Goal: Book appointment/travel/reservation

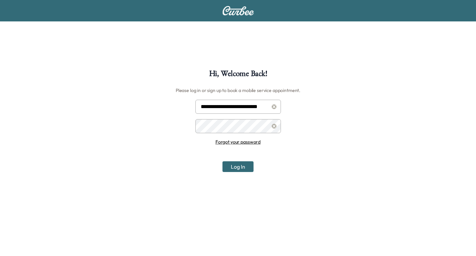
click at [238, 107] on input "**********" at bounding box center [238, 107] width 86 height 14
type input "**********"
click at [239, 170] on button "Log In" at bounding box center [238, 166] width 31 height 11
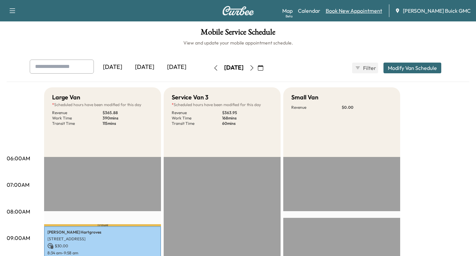
click at [368, 14] on link "Book New Appointment" at bounding box center [354, 11] width 56 height 8
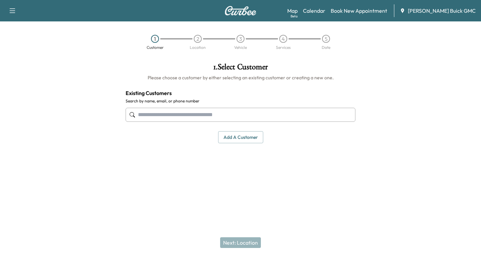
click at [139, 113] on input "text" at bounding box center [241, 115] width 230 height 14
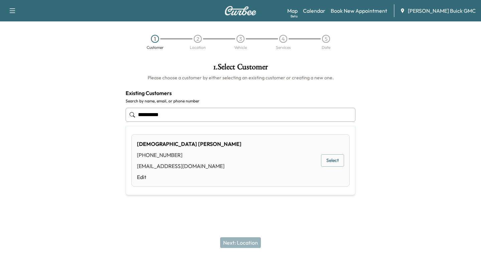
click at [331, 158] on button "Select" at bounding box center [332, 160] width 23 height 12
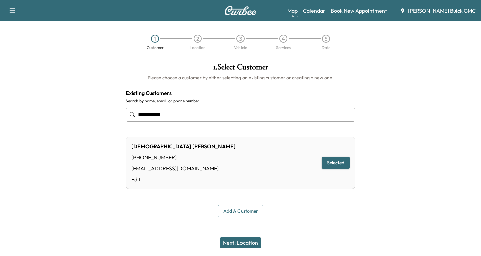
type input "**********"
click at [249, 239] on button "Next: Location" at bounding box center [240, 242] width 41 height 11
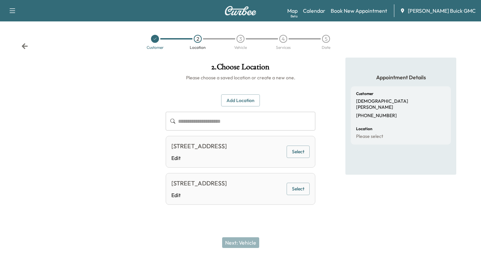
click at [302, 157] on button "Select" at bounding box center [298, 151] width 23 height 12
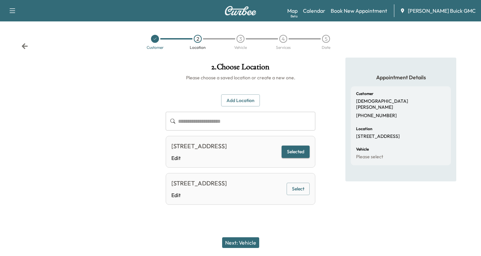
click at [245, 240] on button "Next: Vehicle" at bounding box center [240, 242] width 37 height 11
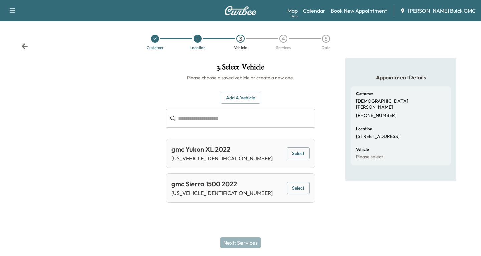
click at [296, 185] on button "Select" at bounding box center [298, 188] width 23 height 12
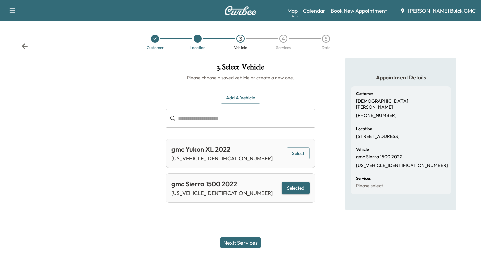
click at [244, 240] on button "Next: Services" at bounding box center [241, 242] width 40 height 11
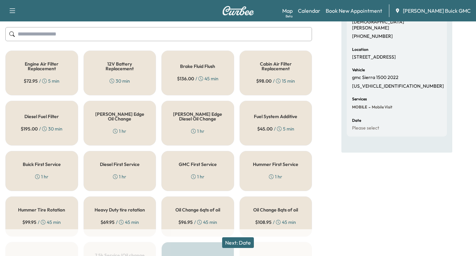
scroll to position [100, 0]
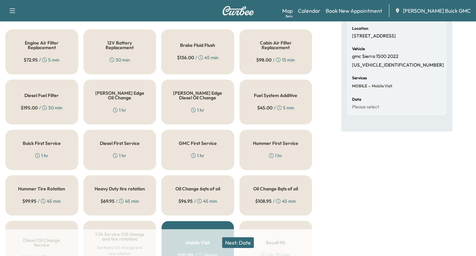
click at [111, 105] on div "[PERSON_NAME] Edge Oil Change 1 hr" at bounding box center [120, 102] width 73 height 45
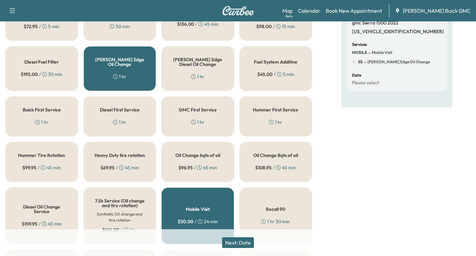
click at [239, 242] on button "Next: Date" at bounding box center [238, 242] width 32 height 11
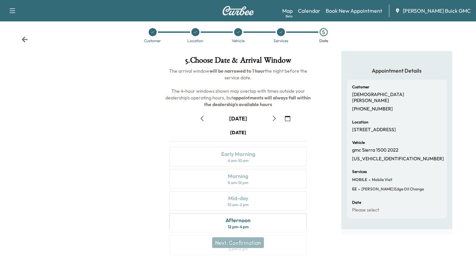
scroll to position [79, 0]
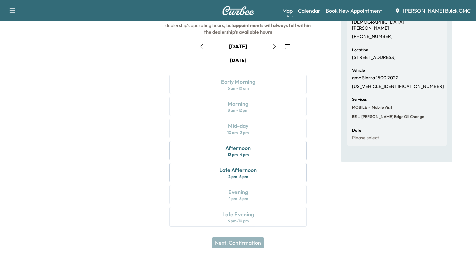
click at [273, 45] on icon "button" at bounding box center [274, 45] width 5 height 5
drag, startPoint x: 202, startPoint y: 47, endPoint x: 198, endPoint y: 48, distance: 3.9
click at [201, 47] on icon "button" at bounding box center [202, 45] width 5 height 5
click at [243, 149] on div "Afternoon" at bounding box center [238, 148] width 25 height 8
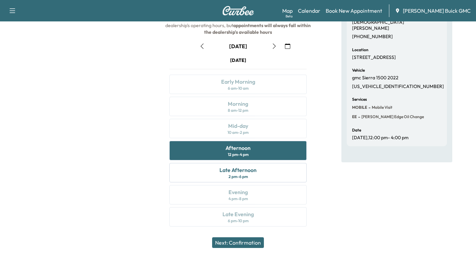
click at [250, 242] on button "Next: Confirmation" at bounding box center [238, 242] width 52 height 11
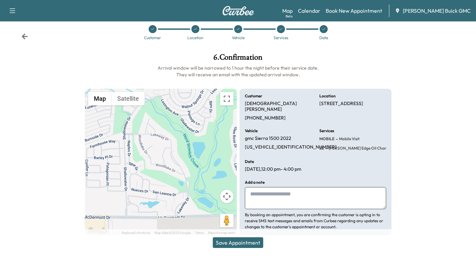
click at [264, 189] on textarea at bounding box center [315, 198] width 141 height 22
type textarea "**********"
click at [248, 245] on button "Save Appointment" at bounding box center [238, 242] width 50 height 11
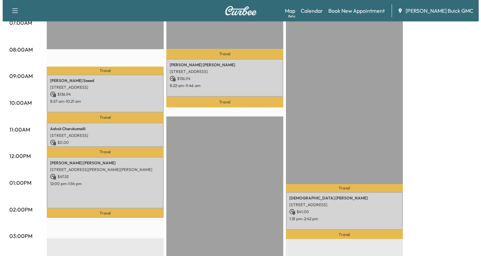
scroll to position [167, 0]
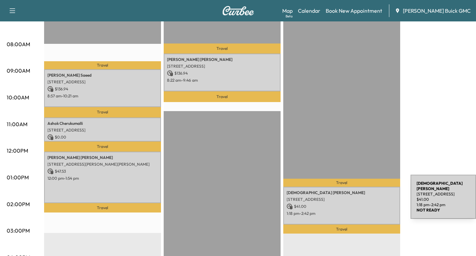
click at [361, 198] on p "[STREET_ADDRESS]" at bounding box center [342, 198] width 110 height 5
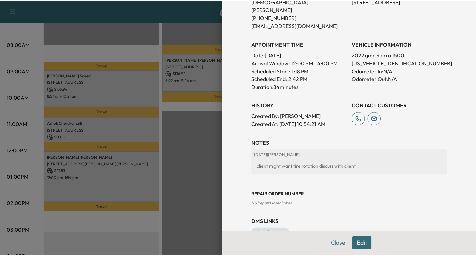
scroll to position [179, 0]
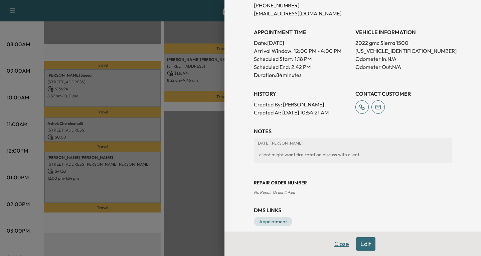
click at [332, 243] on button "Close" at bounding box center [341, 243] width 23 height 13
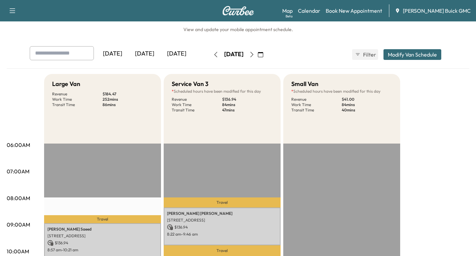
scroll to position [0, 0]
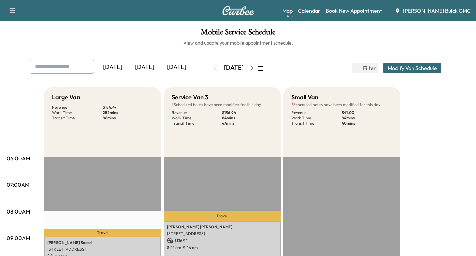
click at [255, 68] on icon "button" at bounding box center [251, 67] width 5 height 5
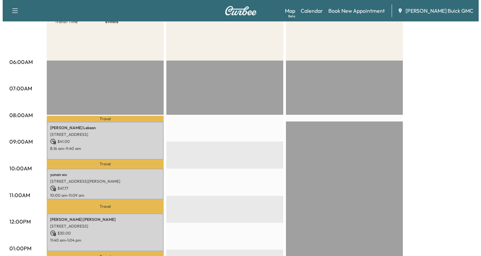
scroll to position [100, 0]
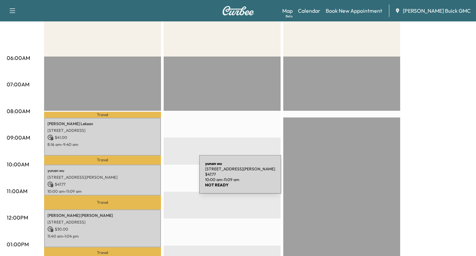
drag, startPoint x: 149, startPoint y: 178, endPoint x: 144, endPoint y: 178, distance: 5.3
click at [144, 178] on p "[STREET_ADDRESS][PERSON_NAME]" at bounding box center [102, 176] width 110 height 5
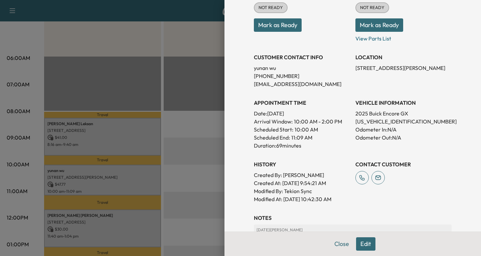
click at [135, 226] on div at bounding box center [240, 128] width 481 height 256
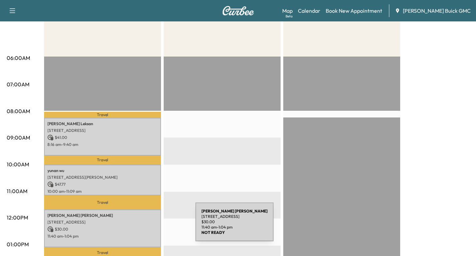
click at [145, 226] on p "$ 30.00" at bounding box center [102, 229] width 110 height 6
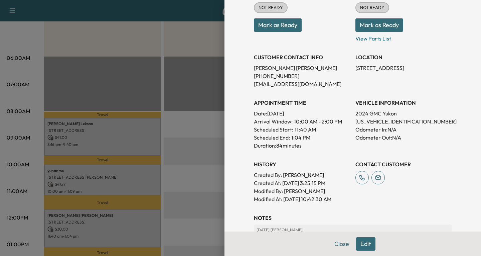
click at [133, 134] on div at bounding box center [240, 128] width 481 height 256
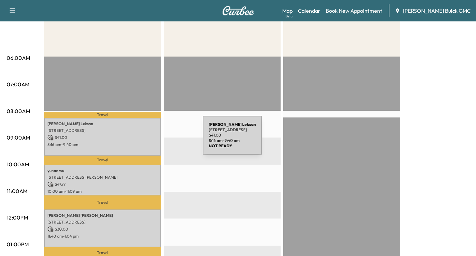
click at [153, 139] on p "$ 41.00" at bounding box center [102, 137] width 110 height 6
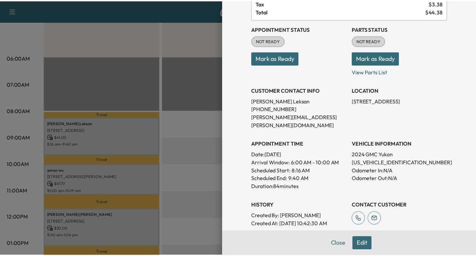
scroll to position [67, 0]
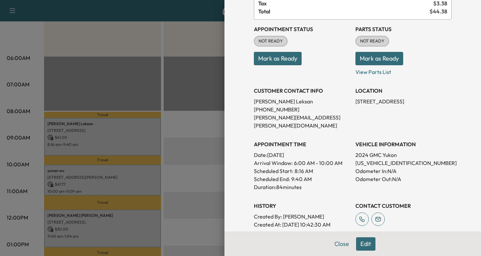
click at [194, 153] on div at bounding box center [240, 128] width 481 height 256
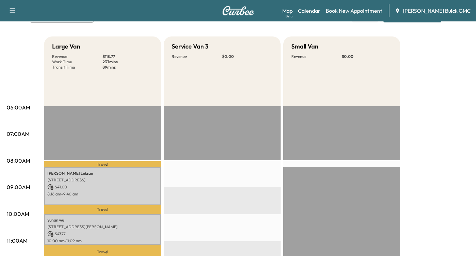
scroll to position [0, 0]
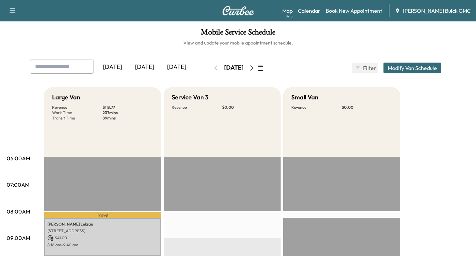
click at [255, 69] on icon "button" at bounding box center [251, 67] width 5 height 5
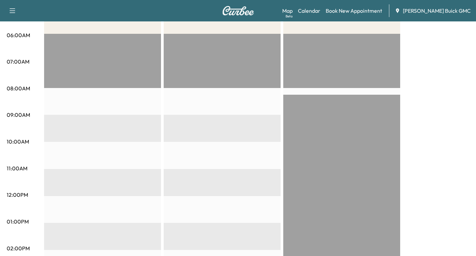
scroll to position [33, 0]
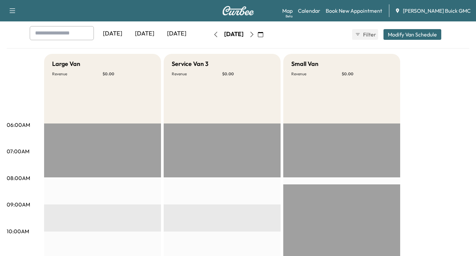
click at [255, 34] on icon "button" at bounding box center [251, 34] width 5 height 5
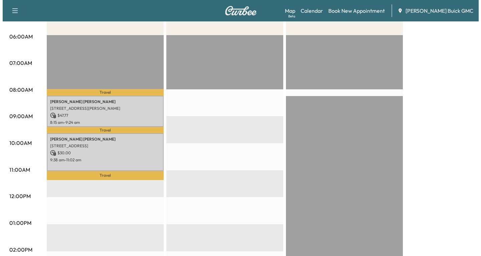
scroll to position [134, 0]
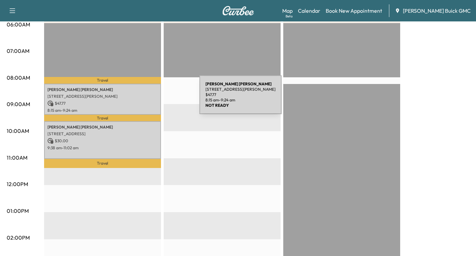
click at [149, 99] on div "[PERSON_NAME] [STREET_ADDRESS][PERSON_NAME] $ 47.77 8:15 am - 9:24 am" at bounding box center [102, 99] width 117 height 31
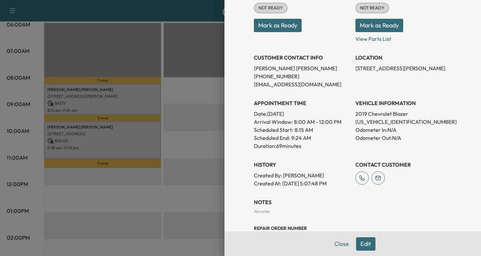
scroll to position [100, 0]
click at [137, 146] on div at bounding box center [240, 128] width 481 height 256
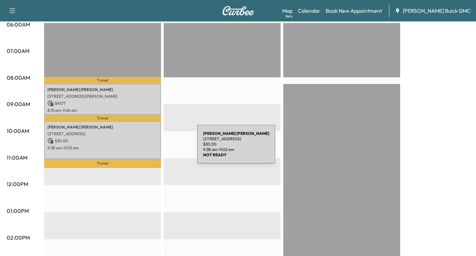
click at [147, 148] on p "9:38 am - 11:02 am" at bounding box center [102, 147] width 110 height 5
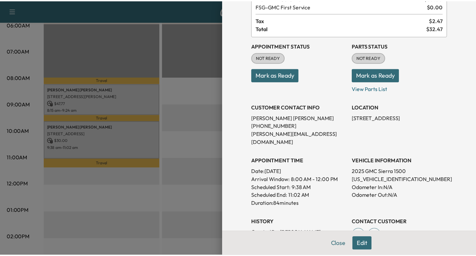
scroll to position [33, 0]
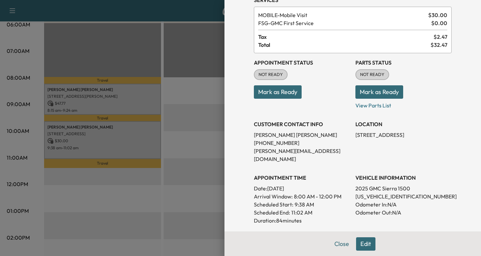
drag, startPoint x: 189, startPoint y: 186, endPoint x: 193, endPoint y: 182, distance: 5.5
click at [192, 183] on div at bounding box center [240, 128] width 481 height 256
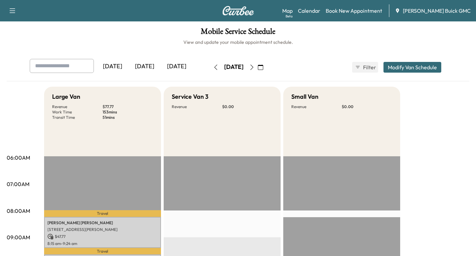
scroll to position [0, 0]
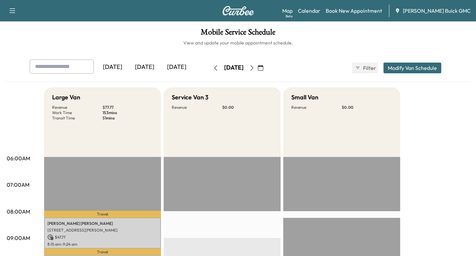
click at [266, 68] on button "button" at bounding box center [260, 67] width 11 height 11
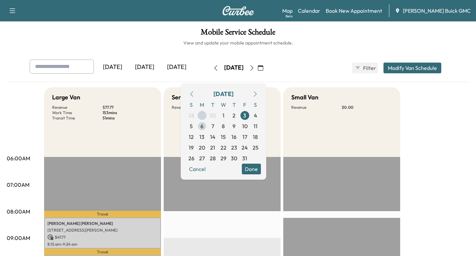
click at [204, 125] on span "6" at bounding box center [202, 126] width 3 height 8
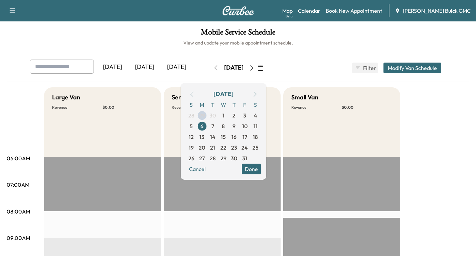
click at [318, 42] on h6 "View and update your mobile appointment schedule." at bounding box center [238, 42] width 463 height 7
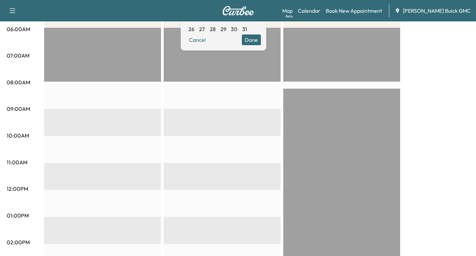
scroll to position [100, 0]
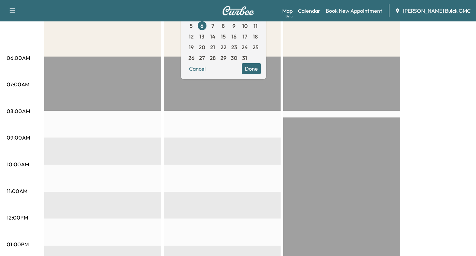
click at [95, 43] on div "Large Van Revenue $ 0.00" at bounding box center [102, 22] width 117 height 70
drag, startPoint x: 360, startPoint y: 86, endPoint x: 360, endPoint y: 91, distance: 5.0
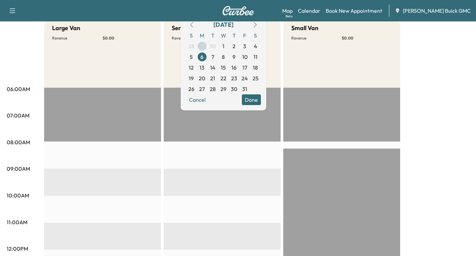
scroll to position [67, 0]
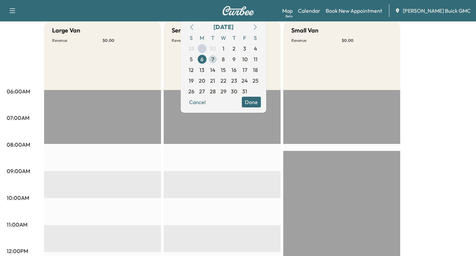
click at [214, 59] on span "7" at bounding box center [213, 59] width 3 height 8
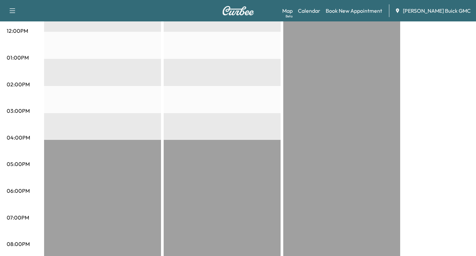
scroll to position [172, 0]
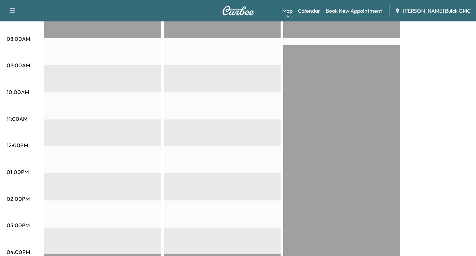
click at [356, 128] on div "EST Start" at bounding box center [341, 200] width 117 height 432
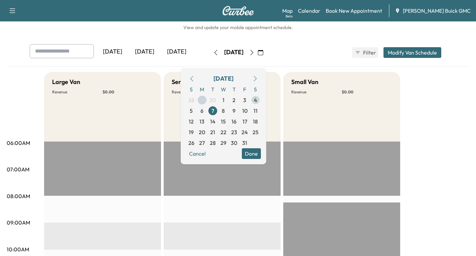
scroll to position [0, 0]
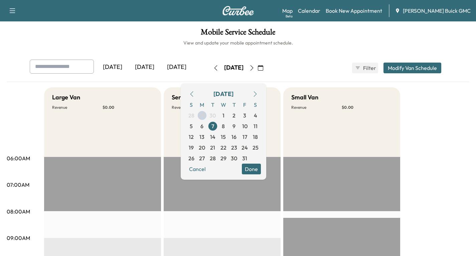
click at [255, 69] on icon "button" at bounding box center [251, 67] width 5 height 5
click at [205, 137] on span "13" at bounding box center [202, 137] width 5 height 8
click at [137, 36] on h1 "Mobile Service Schedule" at bounding box center [238, 33] width 463 height 11
click at [320, 13] on link "Calendar" at bounding box center [309, 11] width 22 height 8
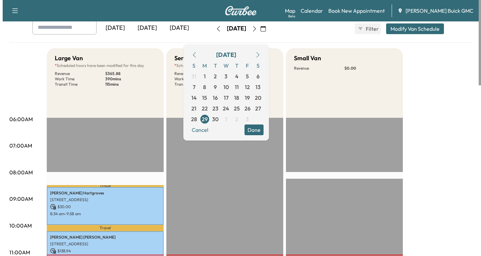
scroll to position [100, 0]
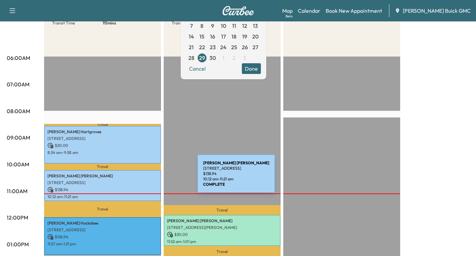
click at [147, 177] on div "[PERSON_NAME] [STREET_ADDRESS] $ 138.94 10:12 am - 11:21 am" at bounding box center [102, 185] width 117 height 31
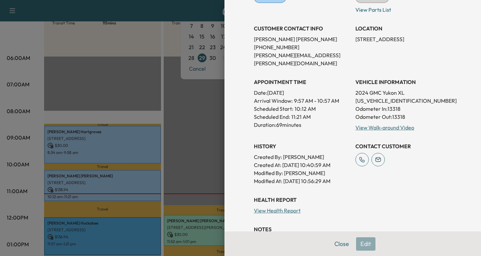
scroll to position [134, 0]
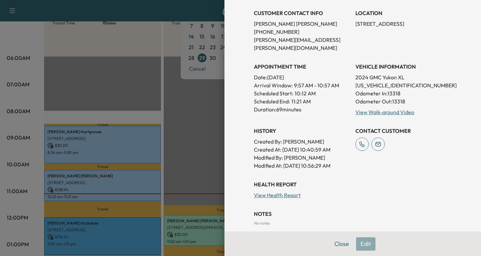
click at [113, 143] on div at bounding box center [240, 128] width 481 height 256
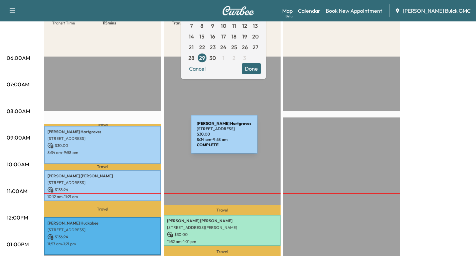
click at [141, 138] on p "[STREET_ADDRESS]" at bounding box center [102, 138] width 110 height 5
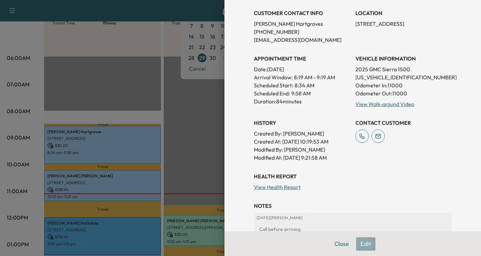
click at [122, 236] on div at bounding box center [240, 128] width 481 height 256
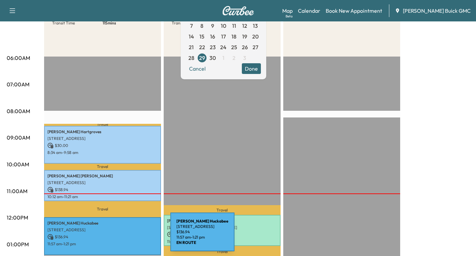
drag, startPoint x: 120, startPoint y: 236, endPoint x: 141, endPoint y: 245, distance: 23.2
click at [141, 245] on div "[PERSON_NAME] [STREET_ADDRESS] $ 136.94 11:57 am - 1:21 pm" at bounding box center [102, 236] width 117 height 38
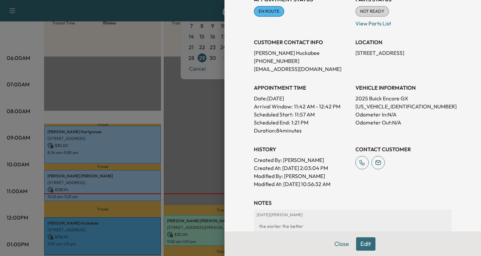
scroll to position [100, 0]
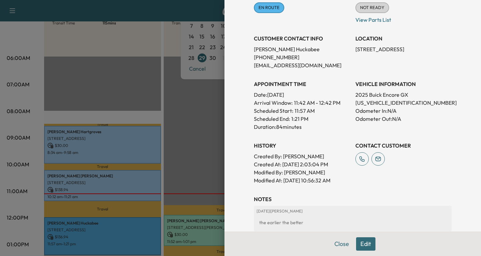
click at [194, 227] on div at bounding box center [240, 128] width 481 height 256
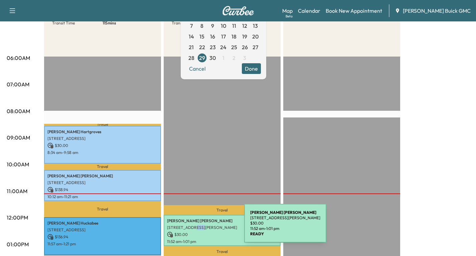
click at [194, 227] on p "[STREET_ADDRESS][PERSON_NAME]" at bounding box center [222, 227] width 110 height 5
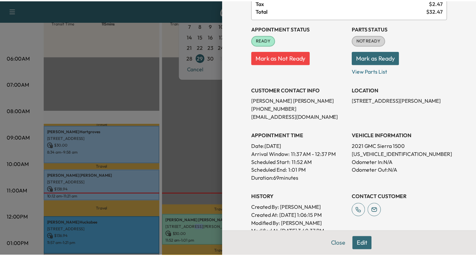
scroll to position [67, 0]
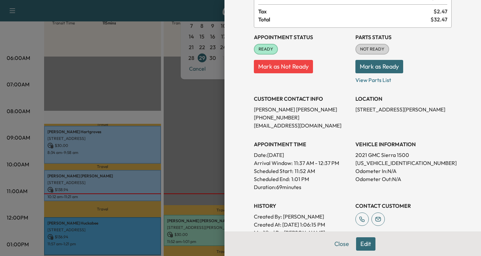
click at [200, 125] on div at bounding box center [240, 128] width 481 height 256
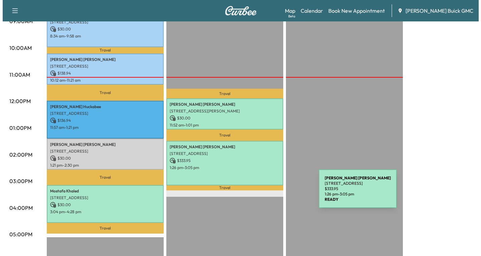
scroll to position [234, 0]
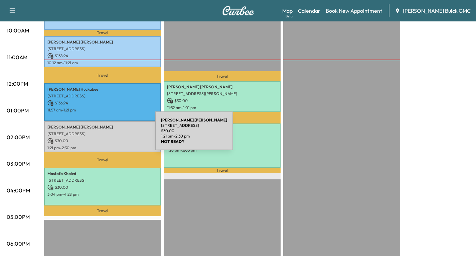
click at [105, 135] on div "[PERSON_NAME] [STREET_ADDRESS] $ 30.00 1:21 pm - 2:30 pm" at bounding box center [102, 136] width 117 height 31
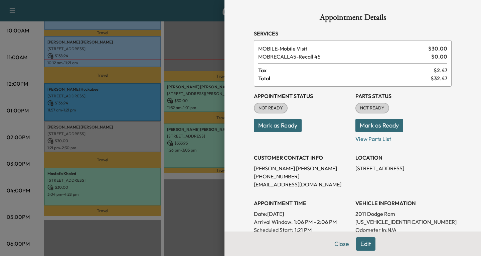
scroll to position [100, 0]
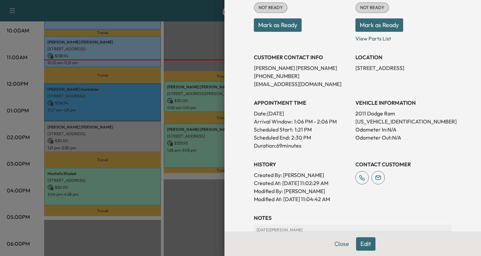
click at [134, 183] on div at bounding box center [240, 128] width 481 height 256
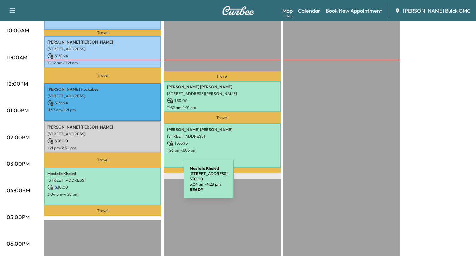
click at [134, 184] on p "$ 30.00" at bounding box center [102, 187] width 110 height 6
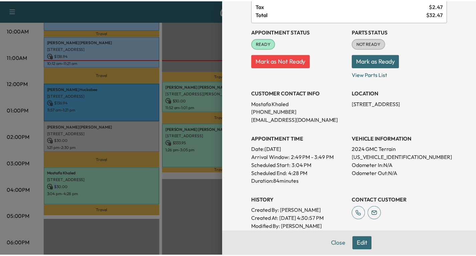
scroll to position [67, 0]
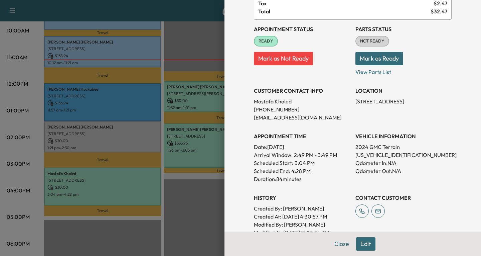
drag, startPoint x: 186, startPoint y: 210, endPoint x: 188, endPoint y: 206, distance: 4.6
click at [187, 209] on div at bounding box center [240, 128] width 481 height 256
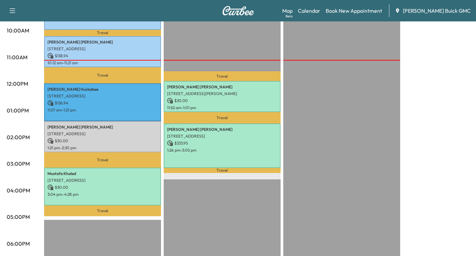
scroll to position [100, 0]
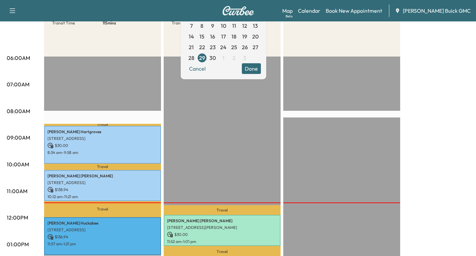
click at [9, 9] on icon "button" at bounding box center [12, 11] width 8 height 8
click at [22, 139] on button "Log Out" at bounding box center [23, 138] width 25 height 11
